Goal: Transaction & Acquisition: Purchase product/service

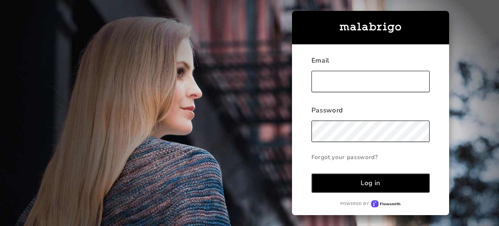
type input "[EMAIL_ADDRESS][DOMAIN_NAME]"
click at [362, 187] on div "Log in" at bounding box center [370, 183] width 20 height 9
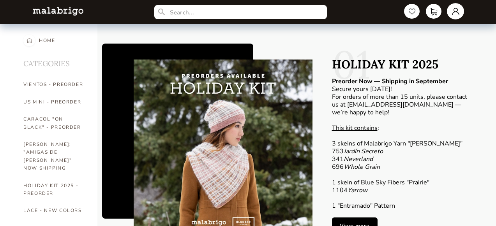
click at [454, 15] on link at bounding box center [455, 11] width 17 height 16
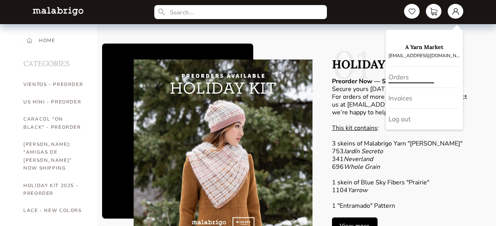
click at [398, 79] on div "Orders" at bounding box center [423, 77] width 70 height 21
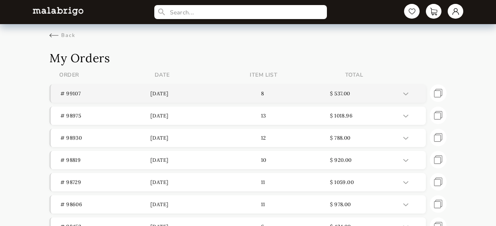
click at [178, 93] on p "[DATE]" at bounding box center [195, 93] width 90 height 7
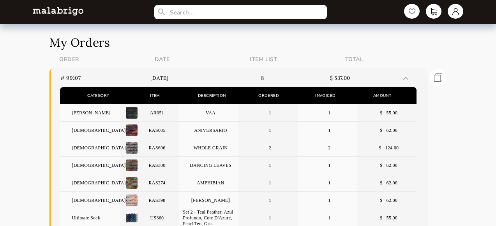
scroll to position [5, 0]
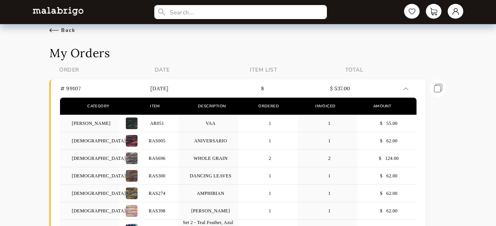
click at [70, 28] on div "Back" at bounding box center [62, 30] width 26 height 7
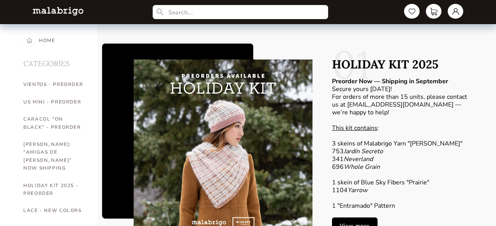
click at [194, 10] on input "text" at bounding box center [241, 12] width 176 height 14
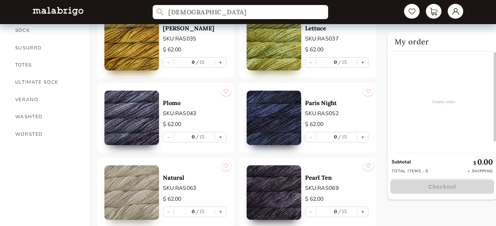
scroll to position [638, 0]
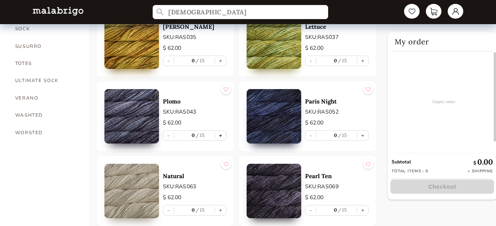
type input "[DEMOGRAPHIC_DATA]"
click at [220, 136] on button "+" at bounding box center [220, 136] width 11 height 10
type input "1"
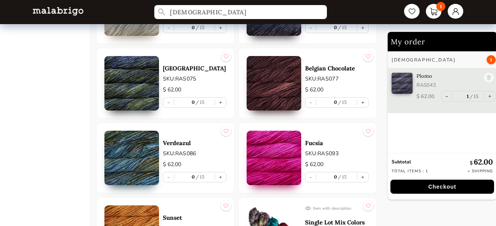
scroll to position [817, 0]
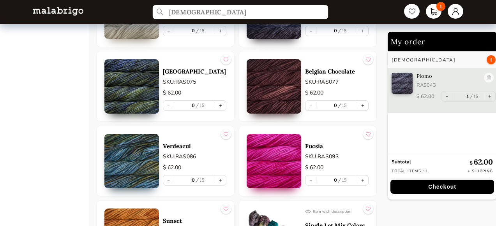
click at [215, 9] on input "[DEMOGRAPHIC_DATA]" at bounding box center [241, 12] width 176 height 14
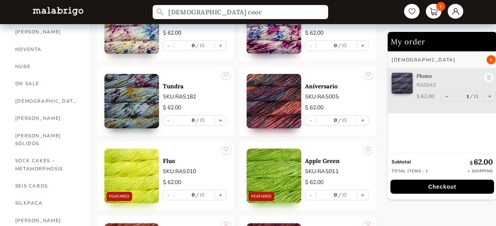
scroll to position [422, 0]
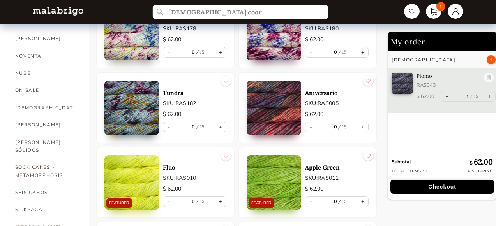
type input "[DEMOGRAPHIC_DATA] coor"
click at [220, 129] on button "+" at bounding box center [220, 127] width 11 height 10
type input "1"
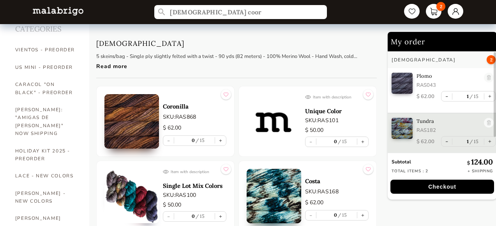
scroll to position [34, 0]
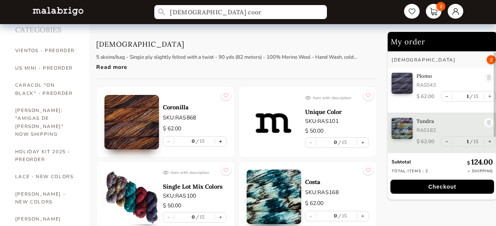
click at [220, 140] on button "+" at bounding box center [220, 142] width 11 height 10
type input "1"
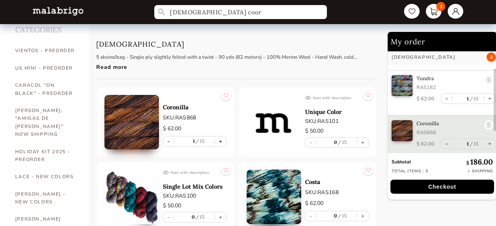
scroll to position [41, 0]
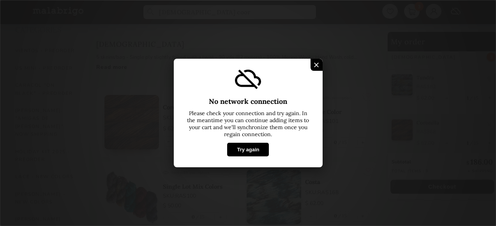
click at [252, 155] on button "Try again" at bounding box center [248, 150] width 42 height 14
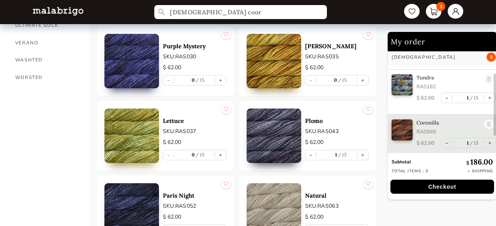
scroll to position [699, 0]
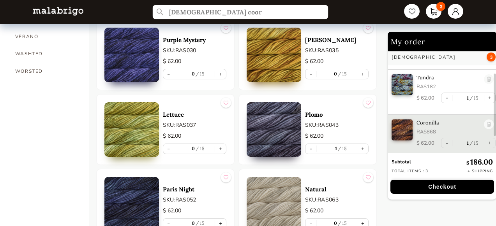
click at [217, 14] on input "[DEMOGRAPHIC_DATA] coor" at bounding box center [241, 12] width 176 height 14
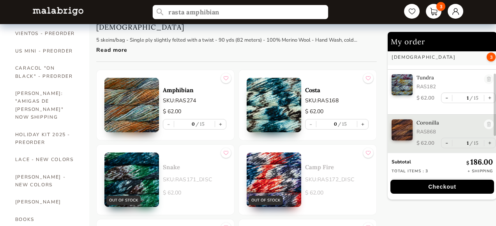
scroll to position [48, 0]
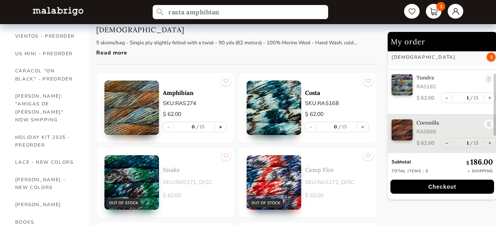
type input "rasta amphibian"
click at [222, 125] on button "+" at bounding box center [220, 127] width 11 height 10
type input "1"
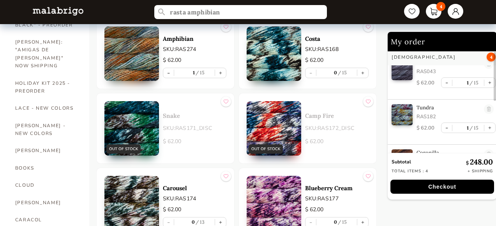
scroll to position [0, 0]
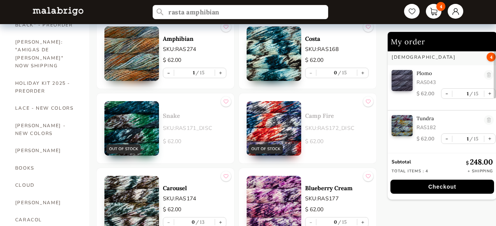
drag, startPoint x: 225, startPoint y: 14, endPoint x: 187, endPoint y: 13, distance: 38.9
click at [187, 13] on input "rasta amphibian" at bounding box center [241, 12] width 176 height 14
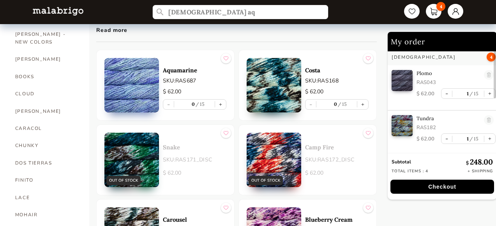
scroll to position [183, 0]
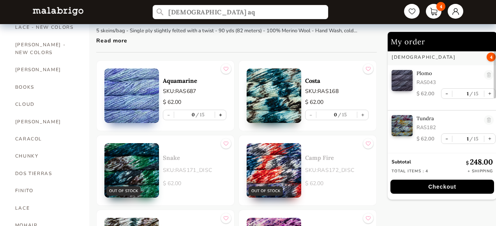
type input "[DEMOGRAPHIC_DATA] aq"
click at [221, 113] on button "+" at bounding box center [220, 115] width 11 height 10
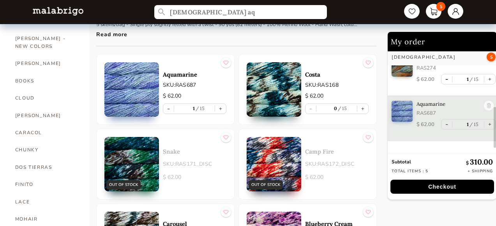
scroll to position [155, 0]
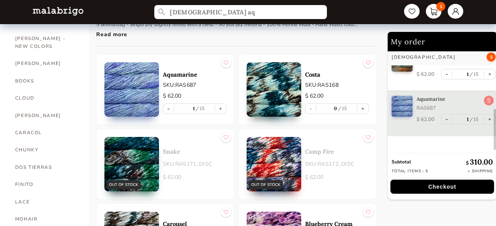
click at [489, 102] on link at bounding box center [489, 101] width 10 height 11
type input "0"
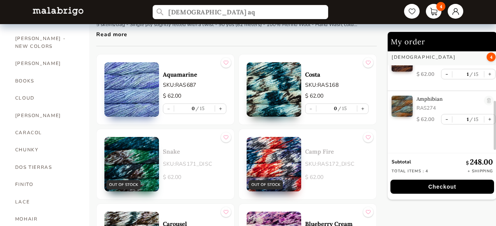
click at [275, 12] on input "[DEMOGRAPHIC_DATA] aq" at bounding box center [241, 12] width 176 height 14
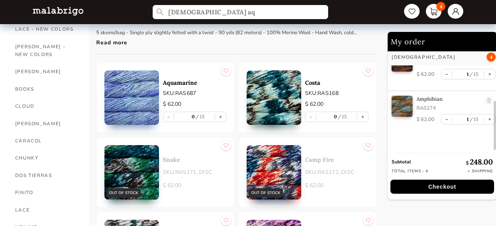
drag, startPoint x: 275, startPoint y: 12, endPoint x: 175, endPoint y: 0, distance: 101.3
click at [175, 0] on nav "[DEMOGRAPHIC_DATA] aq 4" at bounding box center [248, 12] width 446 height 24
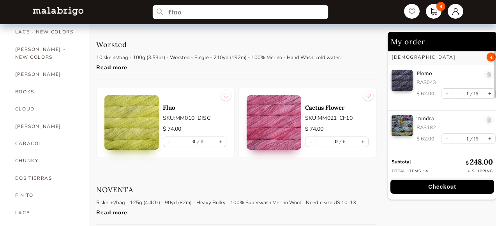
click at [240, 12] on input "fluo" at bounding box center [241, 12] width 176 height 14
type input "fluo"
click at [33, 152] on link "CHUNKY" at bounding box center [46, 160] width 62 height 17
select select "INDEX"
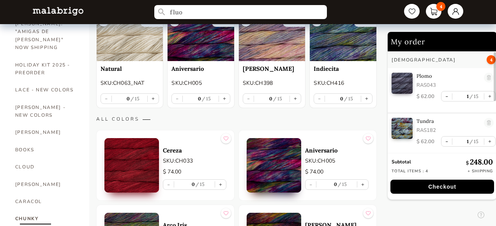
scroll to position [93, 0]
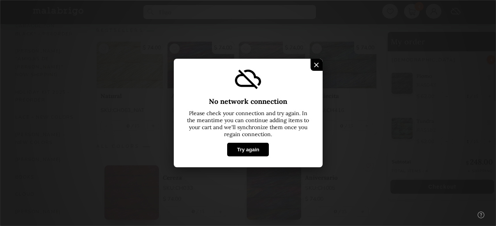
click at [251, 146] on button "Try again" at bounding box center [248, 150] width 42 height 14
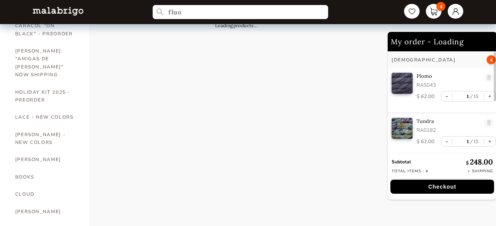
click at [237, 17] on input "fluo" at bounding box center [241, 12] width 176 height 14
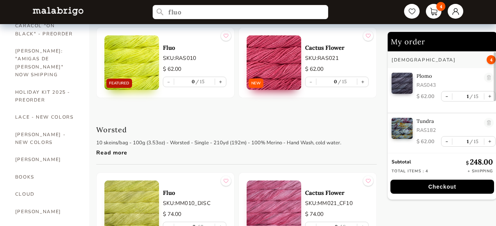
drag, startPoint x: 237, startPoint y: 17, endPoint x: 169, endPoint y: 17, distance: 67.8
click at [172, 16] on input "fluo" at bounding box center [241, 12] width 176 height 14
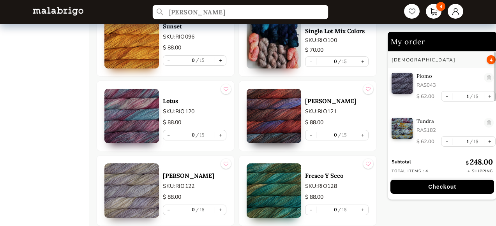
scroll to position [863, 0]
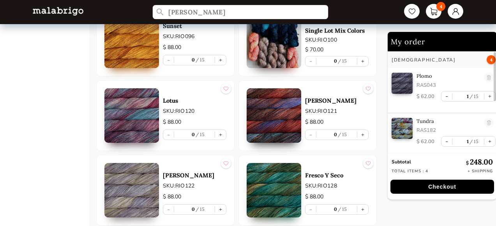
click at [187, 11] on input "[PERSON_NAME]" at bounding box center [241, 12] width 176 height 14
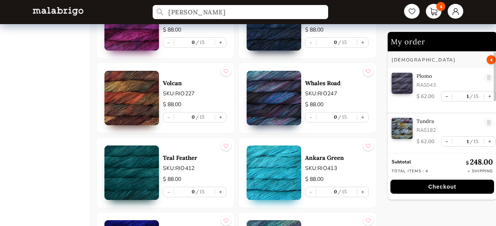
scroll to position [1629, 0]
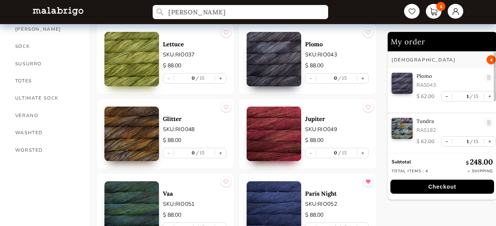
scroll to position [620, 0]
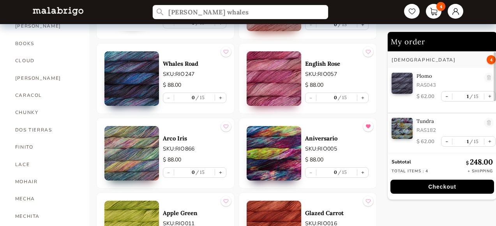
scroll to position [221, 0]
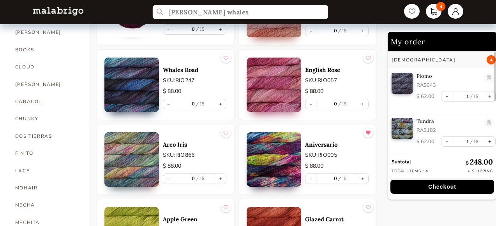
type input "[PERSON_NAME] whales"
click at [222, 103] on button "+" at bounding box center [220, 104] width 11 height 10
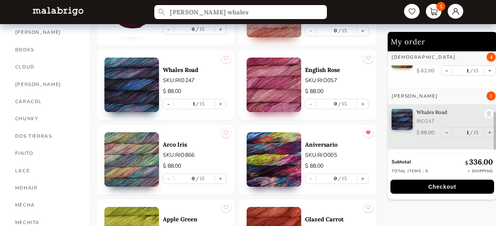
scroll to position [172, 0]
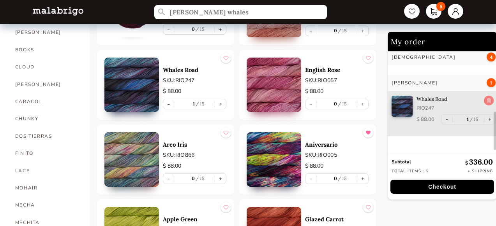
click at [487, 100] on link at bounding box center [489, 101] width 10 height 11
type input "0"
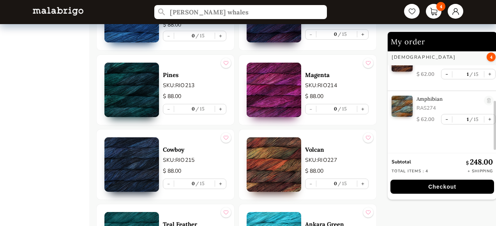
scroll to position [1688, 0]
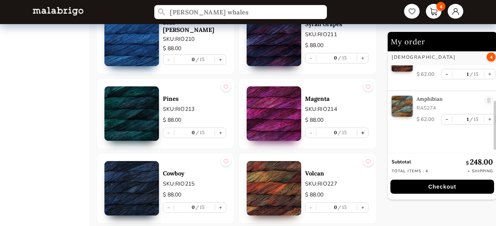
click at [360, 131] on button "+" at bounding box center [362, 133] width 11 height 10
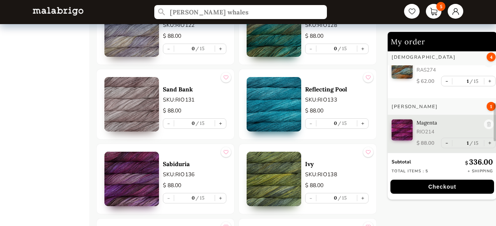
scroll to position [1265, 0]
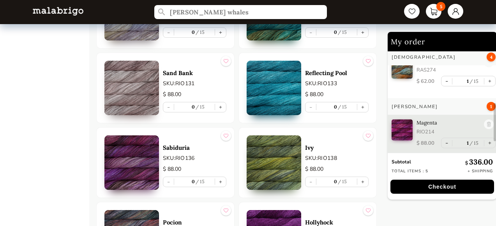
click at [136, 171] on img at bounding box center [131, 163] width 55 height 55
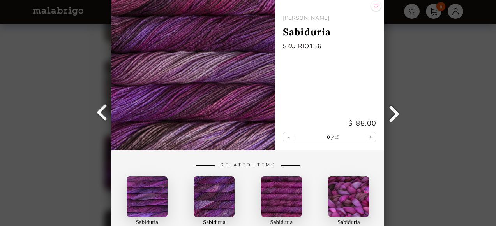
click at [409, 49] on div "Back [PERSON_NAME] Sabiduria SKU: RIO136 $ 88.00 - 0 15 + Related Items Sabidur…" at bounding box center [248, 113] width 496 height 226
click at [84, 67] on div "Back [PERSON_NAME] Sabiduria SKU: RIO136 $ 88.00 - 0 15 + Related Items Sabidur…" at bounding box center [248, 113] width 496 height 226
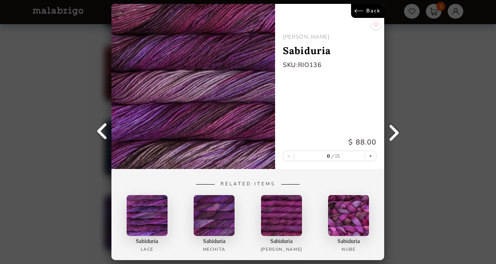
scroll to position [718, 0]
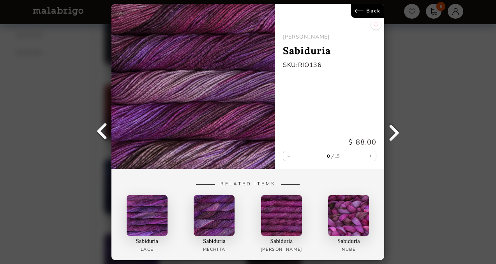
click at [372, 7] on link "Back" at bounding box center [367, 11] width 33 height 14
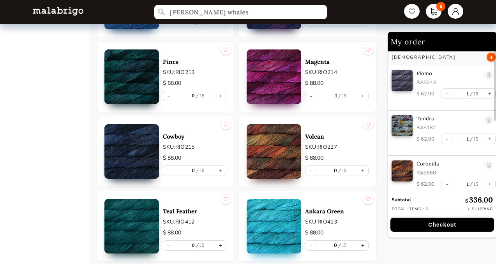
scroll to position [1721, 0]
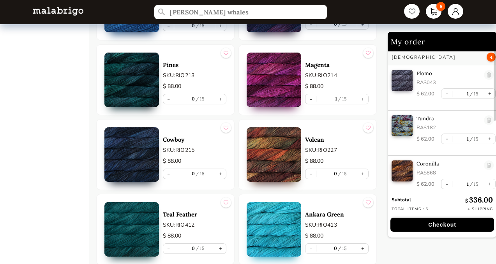
click at [291, 102] on img at bounding box center [274, 80] width 55 height 55
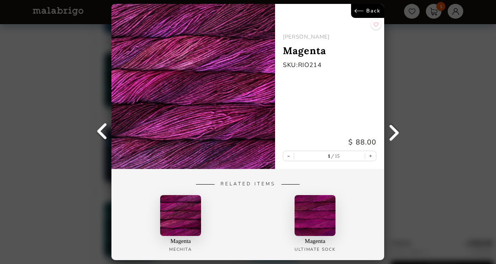
click at [367, 14] on link "Back" at bounding box center [367, 11] width 33 height 14
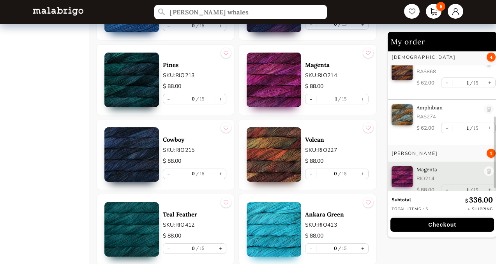
scroll to position [134, 0]
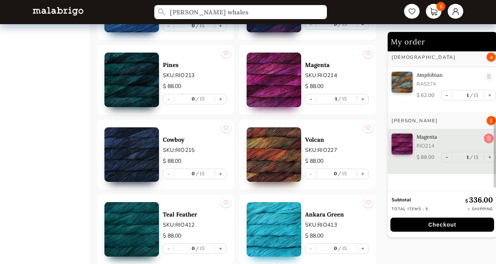
click at [486, 137] on link at bounding box center [489, 139] width 10 height 11
type input "0"
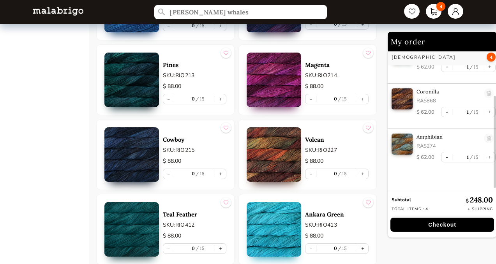
click at [451, 224] on button "Checkout" at bounding box center [442, 225] width 104 height 14
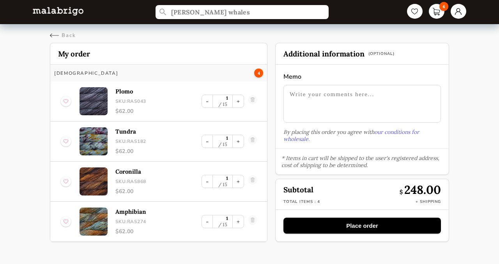
click at [401, 112] on textarea at bounding box center [361, 104] width 157 height 38
type textarea "please add to current order... thank you!"
click at [215, 13] on input "[PERSON_NAME] whales" at bounding box center [241, 12] width 177 height 14
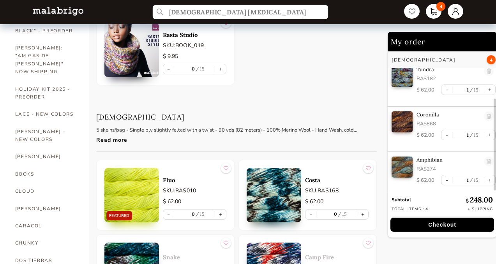
scroll to position [72, 0]
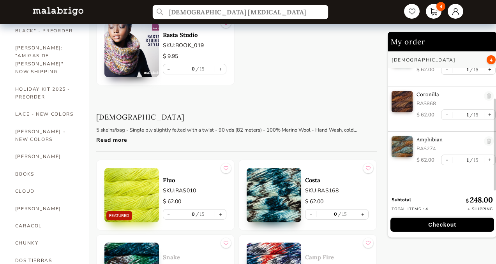
type input "[DEMOGRAPHIC_DATA] [MEDICAL_DATA]"
click at [422, 224] on button "Checkout" at bounding box center [442, 225] width 104 height 14
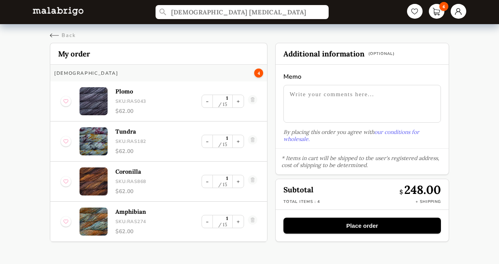
click at [406, 110] on textarea at bounding box center [361, 104] width 157 height 38
type textarea "please add to current order. thanks!"
click at [382, 221] on button "Place order" at bounding box center [361, 226] width 157 height 16
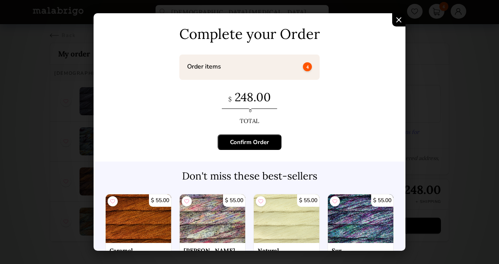
scroll to position [52, 0]
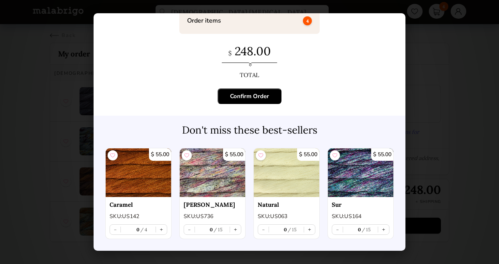
click at [269, 91] on button "Confirm Order" at bounding box center [249, 96] width 64 height 16
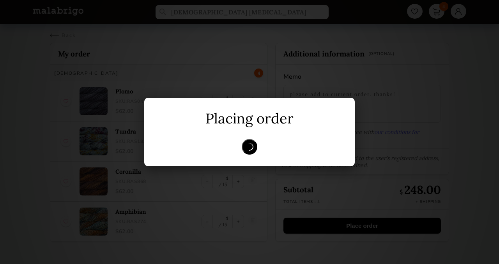
scroll to position [0, 0]
